Goal: Information Seeking & Learning: Learn about a topic

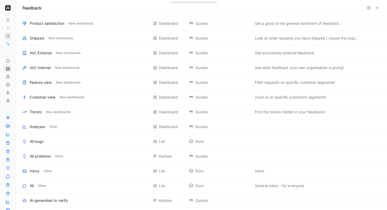
click at [7, 35] on icon at bounding box center [8, 36] width 4 height 4
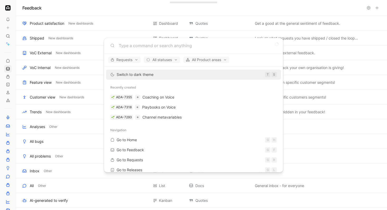
type input "i"
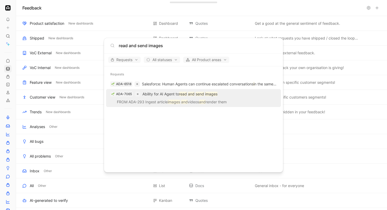
type input "read and send images"
click at [164, 95] on p "Ability for AI Agent to read and send images" at bounding box center [179, 94] width 75 height 6
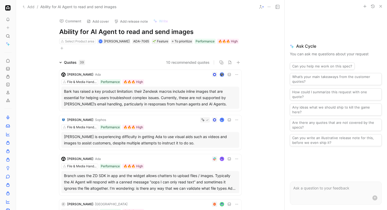
click at [170, 31] on h1 "Ability for AI Agent to read and send images" at bounding box center [150, 32] width 182 height 8
click at [191, 32] on h1 "Ability for AI Agent to read and send images" at bounding box center [150, 32] width 182 height 8
